Goal: Information Seeking & Learning: Learn about a topic

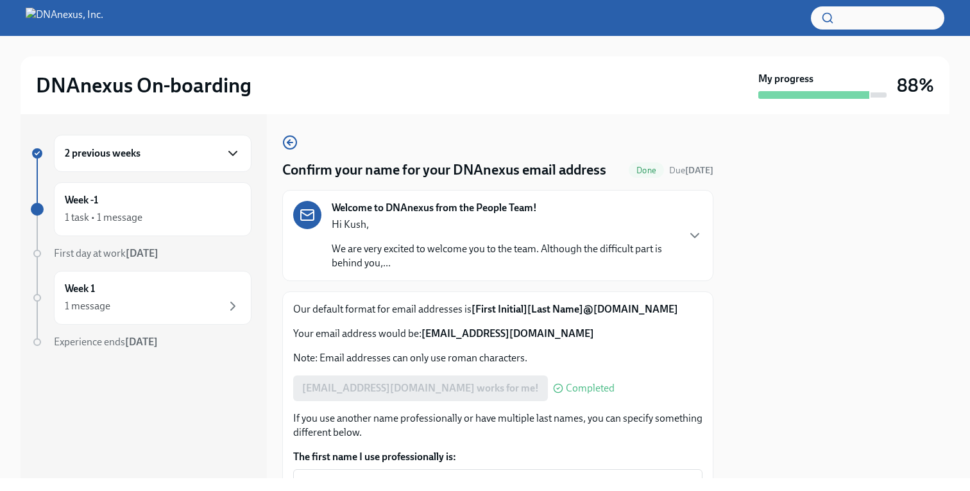
click at [232, 151] on icon "button" at bounding box center [232, 153] width 15 height 15
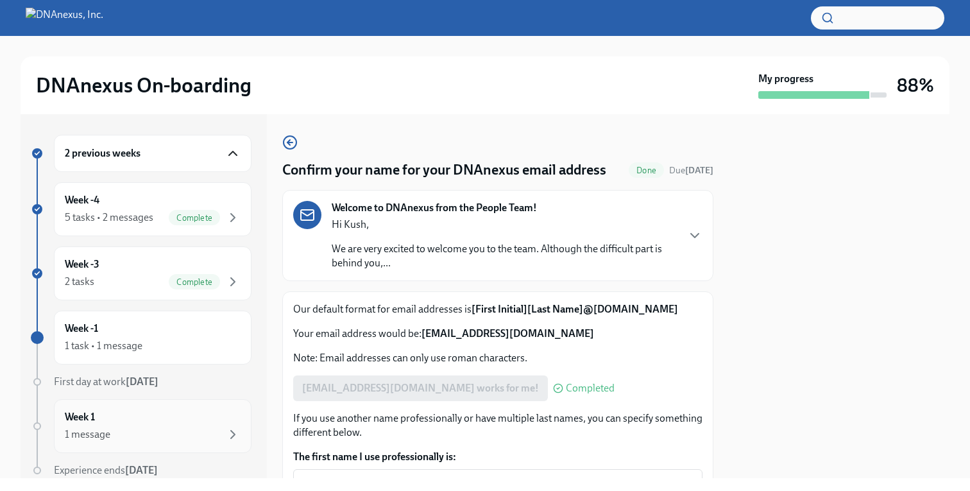
click at [115, 433] on div "1 message" at bounding box center [153, 434] width 176 height 15
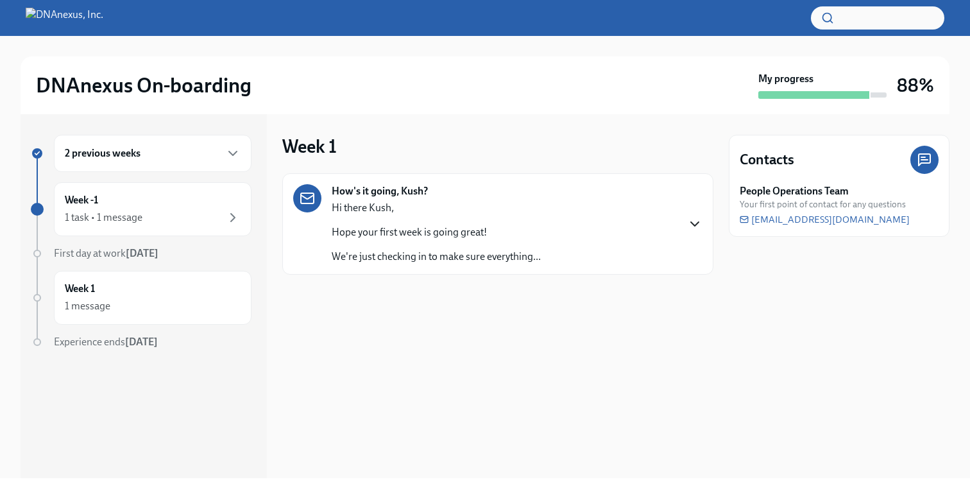
click at [702, 223] on icon "button" at bounding box center [694, 223] width 15 height 15
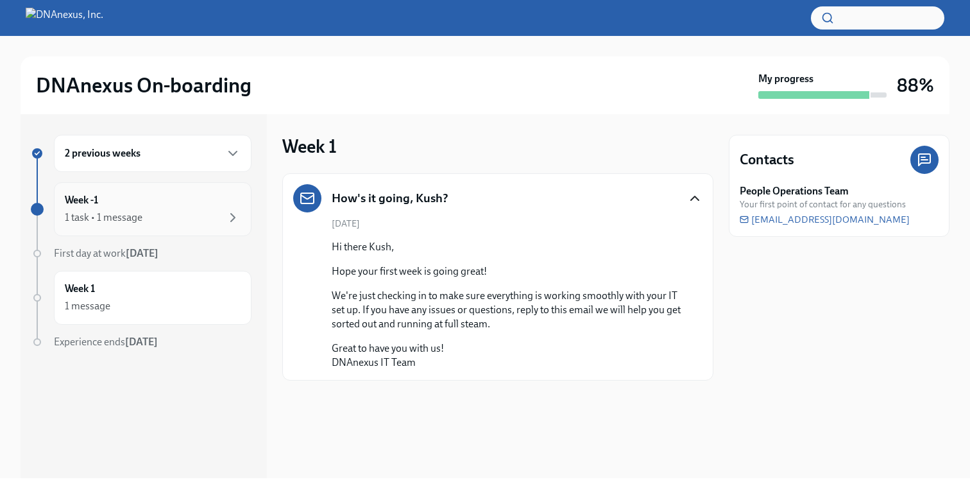
click at [186, 204] on div "Week -1 1 task • 1 message" at bounding box center [153, 209] width 176 height 32
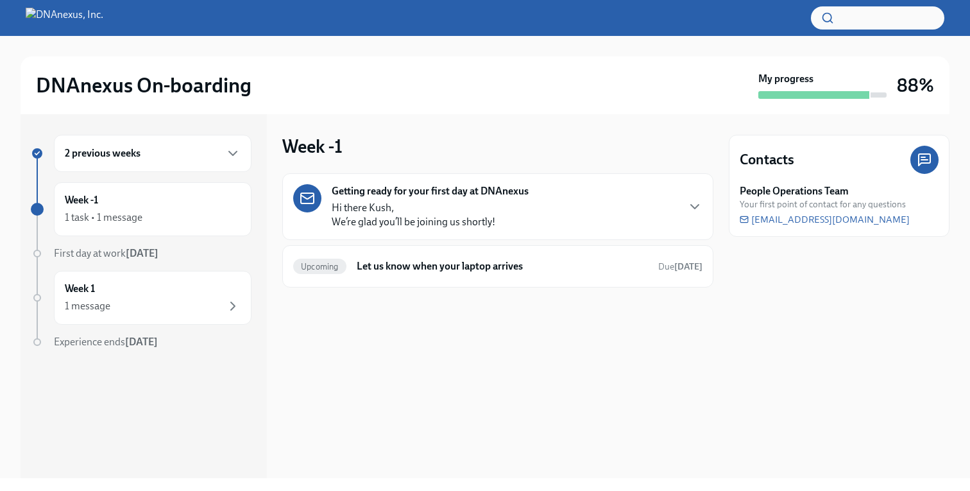
click at [573, 186] on div "Getting ready for your first day at DNAnexus Hi there Kush, We’re glad you’ll b…" at bounding box center [497, 206] width 409 height 45
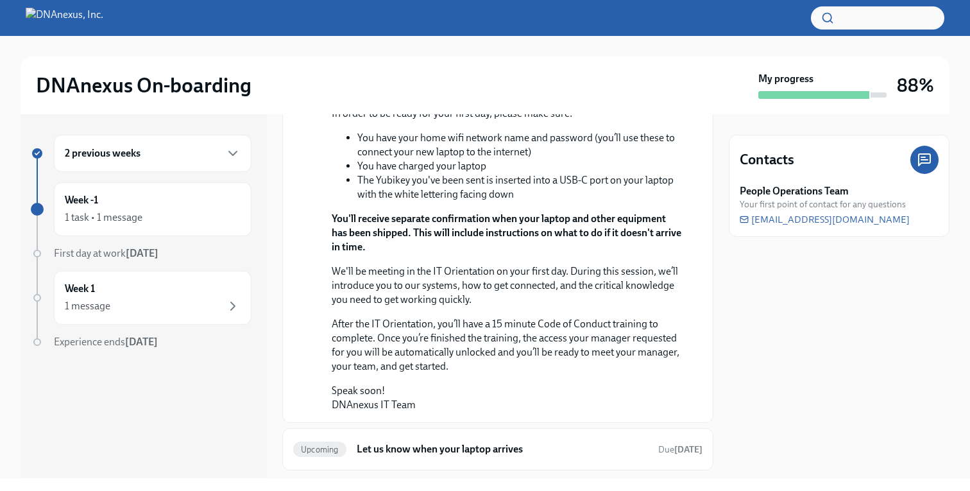
scroll to position [205, 0]
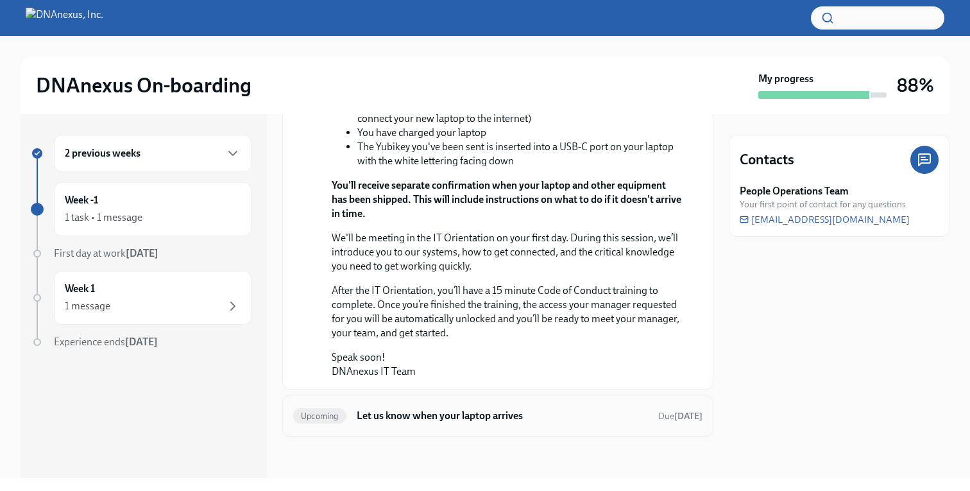
click at [458, 422] on h6 "Let us know when your laptop arrives" at bounding box center [502, 416] width 291 height 14
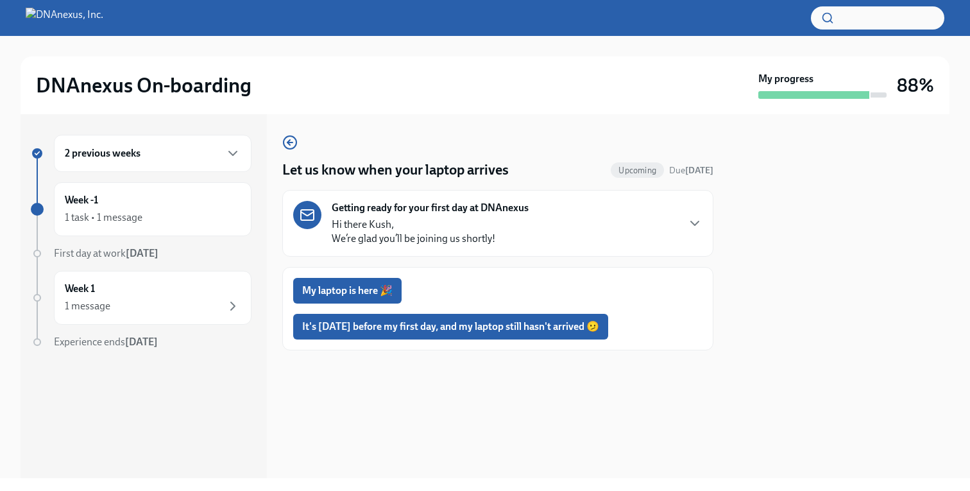
click at [189, 151] on div "2 previous weeks" at bounding box center [153, 153] width 176 height 15
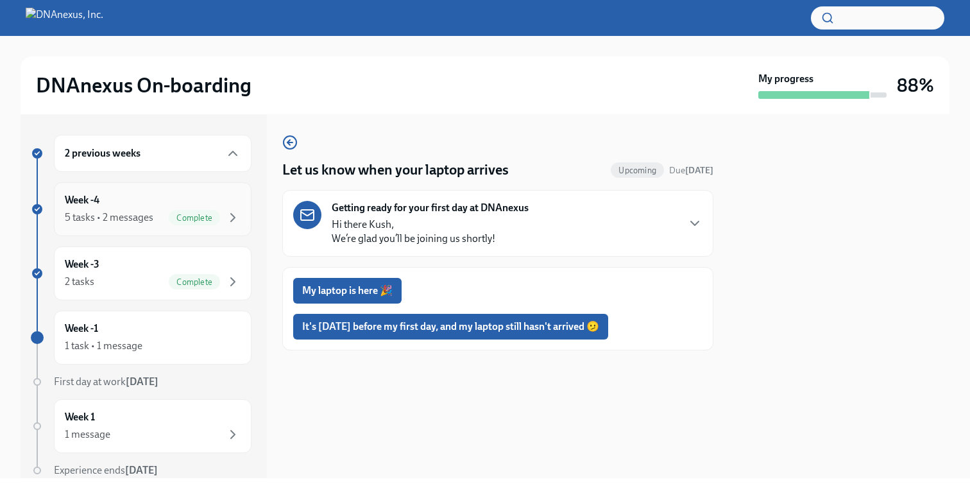
click at [146, 221] on div "5 tasks • 2 messages" at bounding box center [109, 217] width 89 height 14
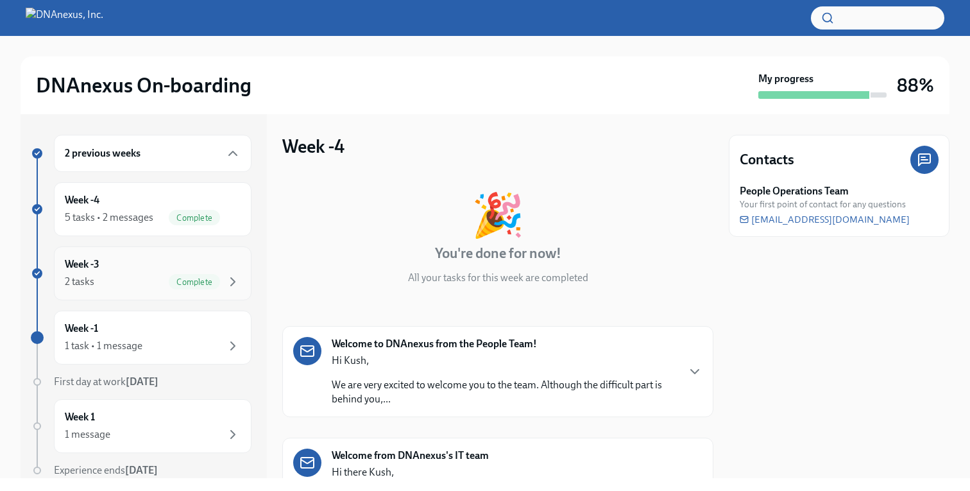
click at [132, 255] on div "Week -3 2 tasks Complete" at bounding box center [153, 273] width 198 height 54
